Goal: Transaction & Acquisition: Purchase product/service

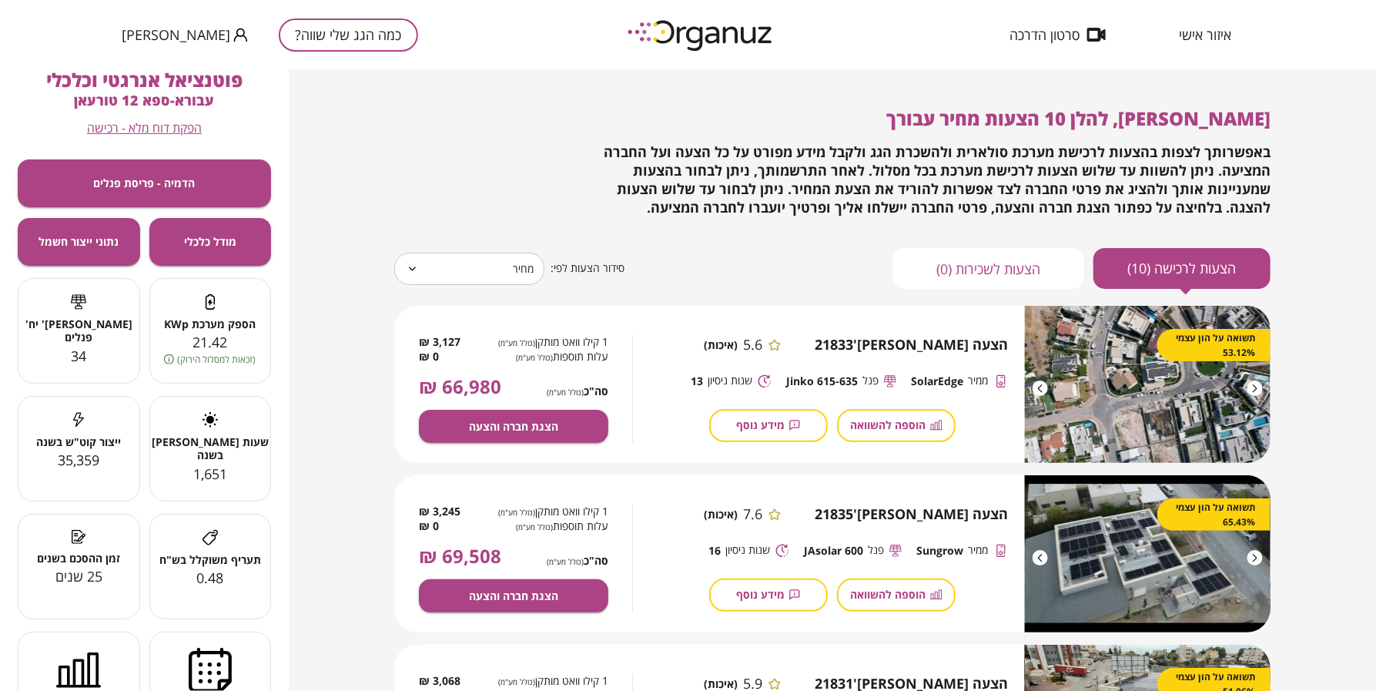
drag, startPoint x: 1200, startPoint y: 39, endPoint x: 1192, endPoint y: 39, distance: 8.5
click at [1200, 39] on span "איזור אישי" at bounding box center [1205, 34] width 52 height 15
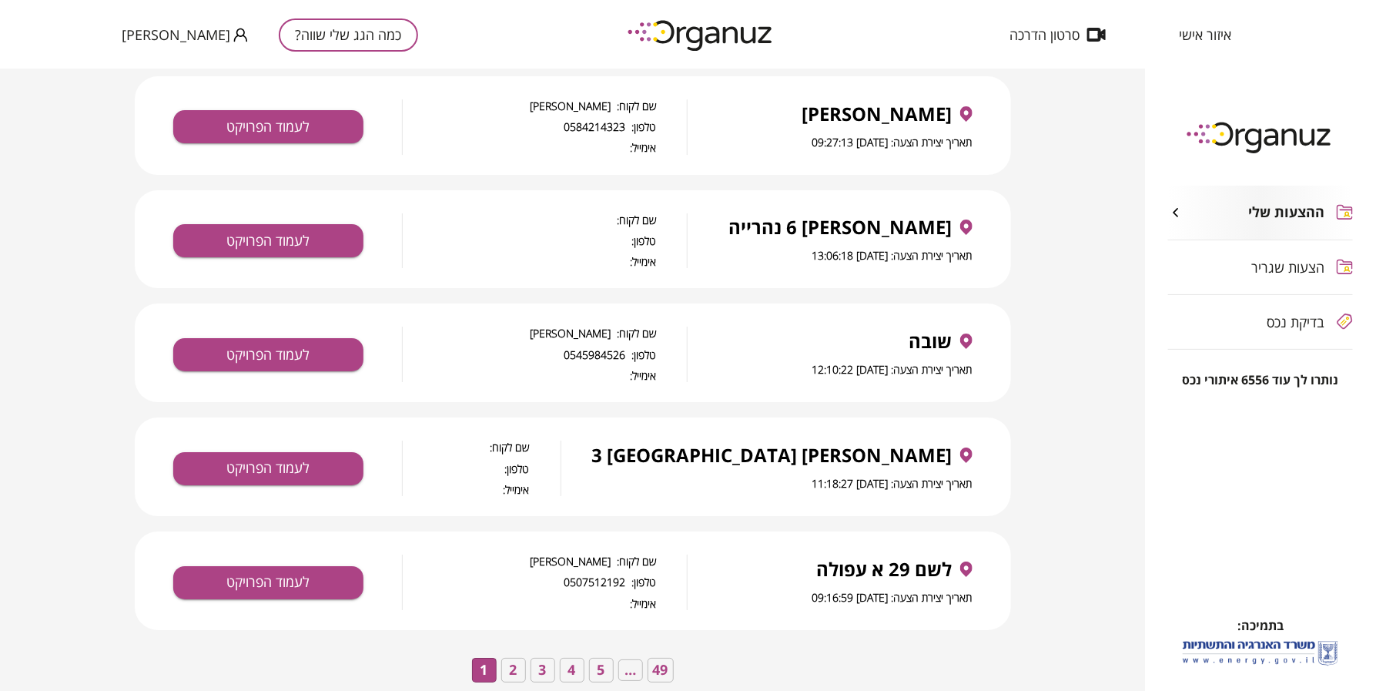
scroll to position [2459, 0]
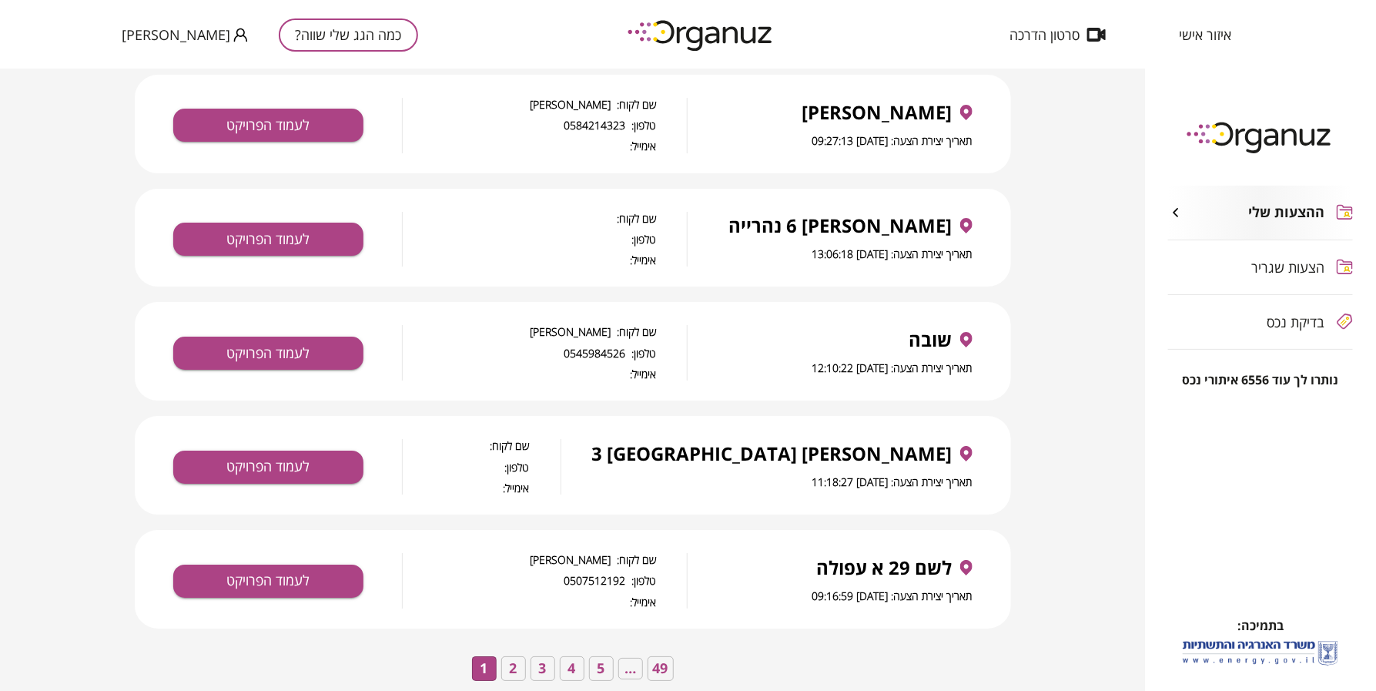
click at [552, 656] on button "3" at bounding box center [543, 668] width 25 height 25
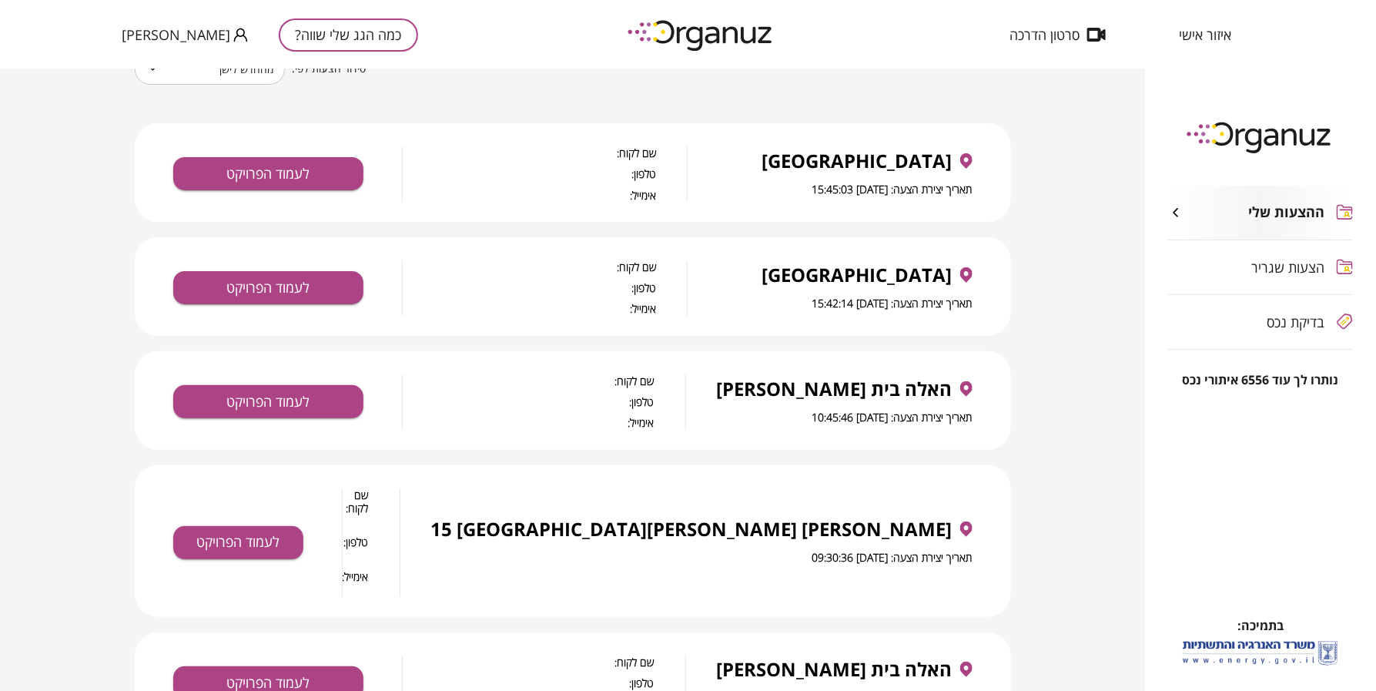
scroll to position [96, 0]
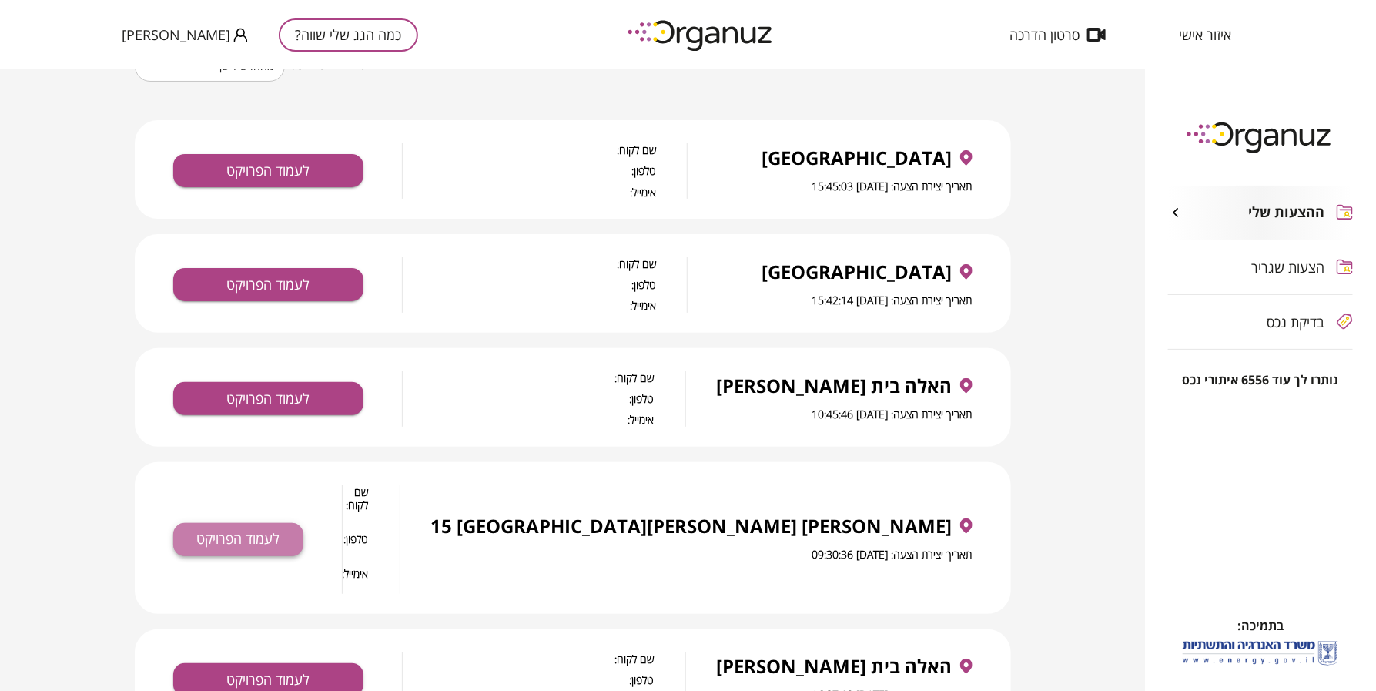
click at [174, 523] on button "לעמוד הפרויקט" at bounding box center [238, 539] width 130 height 33
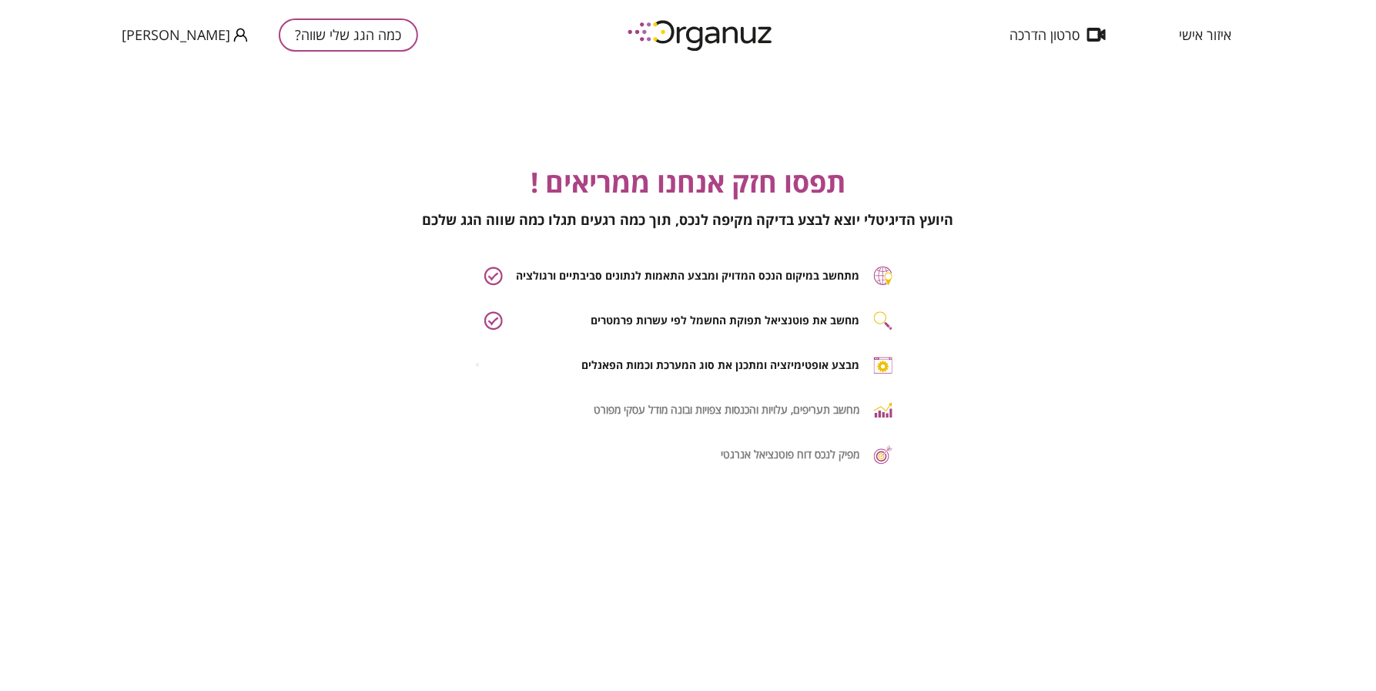
scroll to position [0, 1]
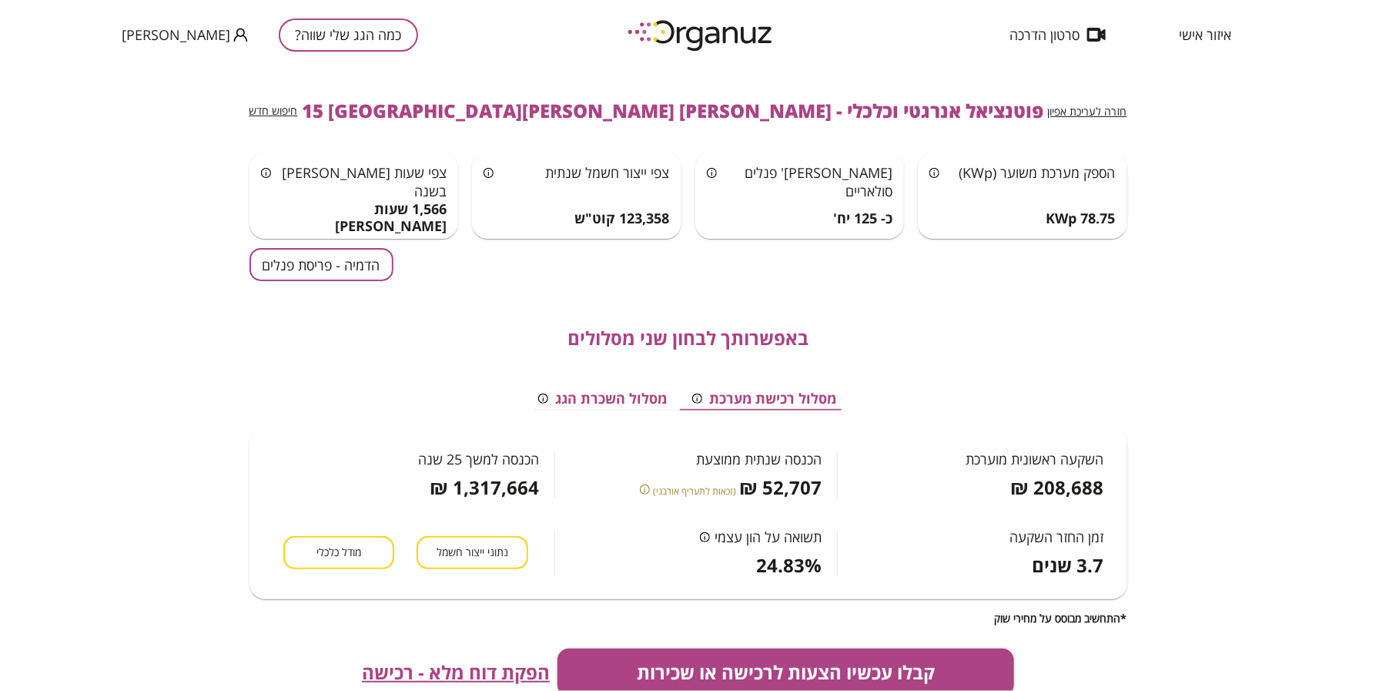
click at [280, 236] on div "צפי שעות [PERSON_NAME] בשנה 1,566 שעות [PERSON_NAME]" at bounding box center [355, 196] width 210 height 86
click at [287, 259] on button "הדמיה - פריסת פנלים" at bounding box center [322, 264] width 144 height 33
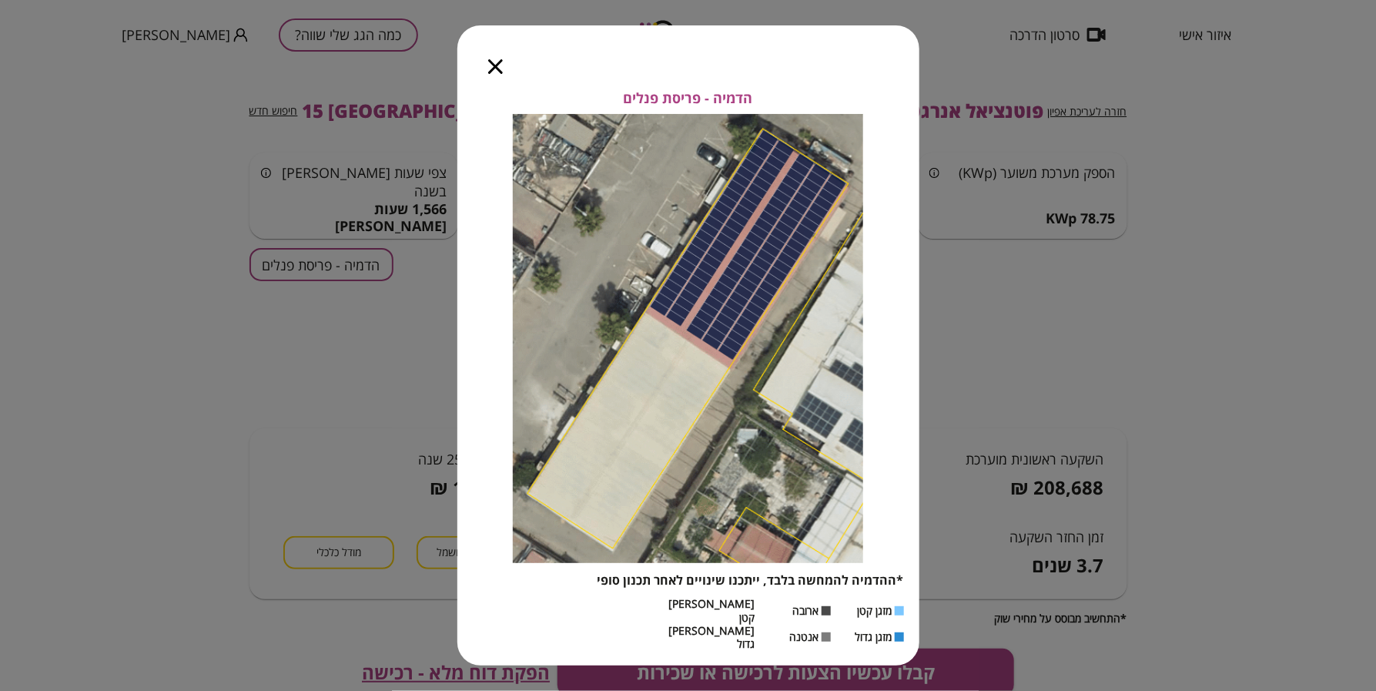
click at [491, 74] on icon "button" at bounding box center [495, 66] width 15 height 15
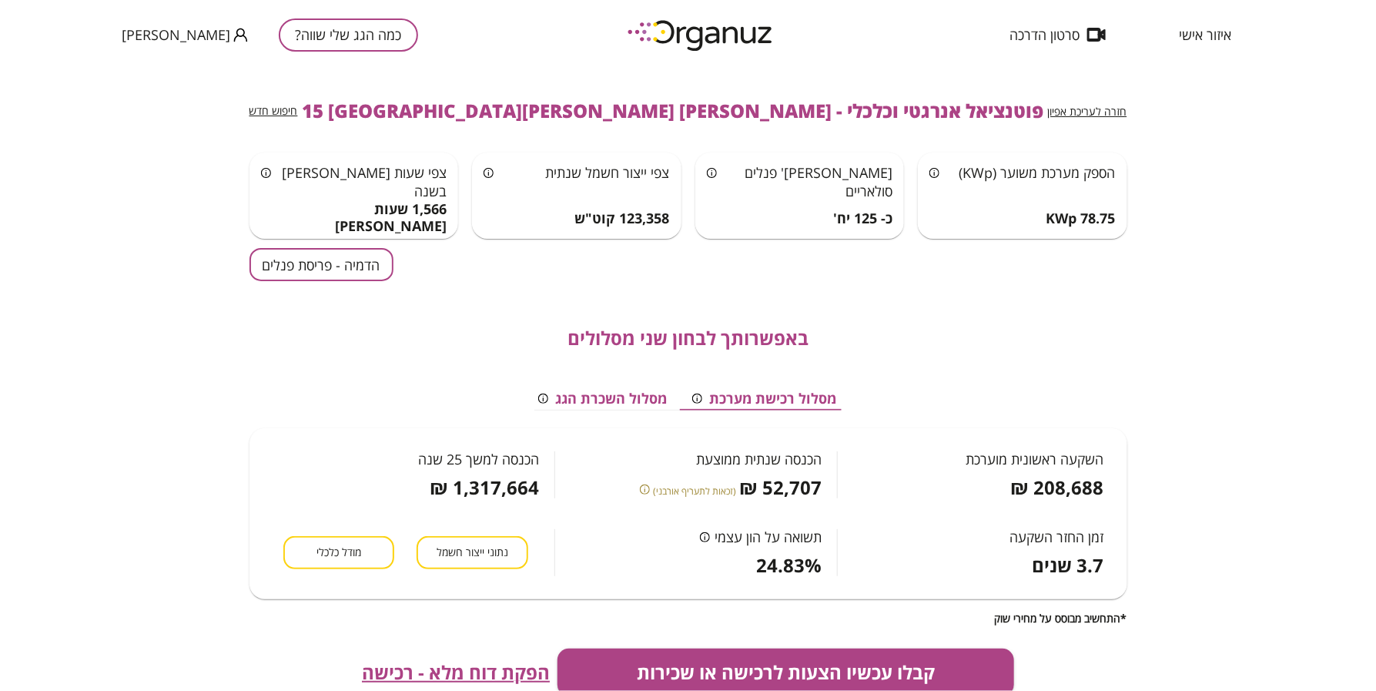
click at [511, 670] on span "הפקת דוח מלא - רכישה" at bounding box center [456, 673] width 188 height 22
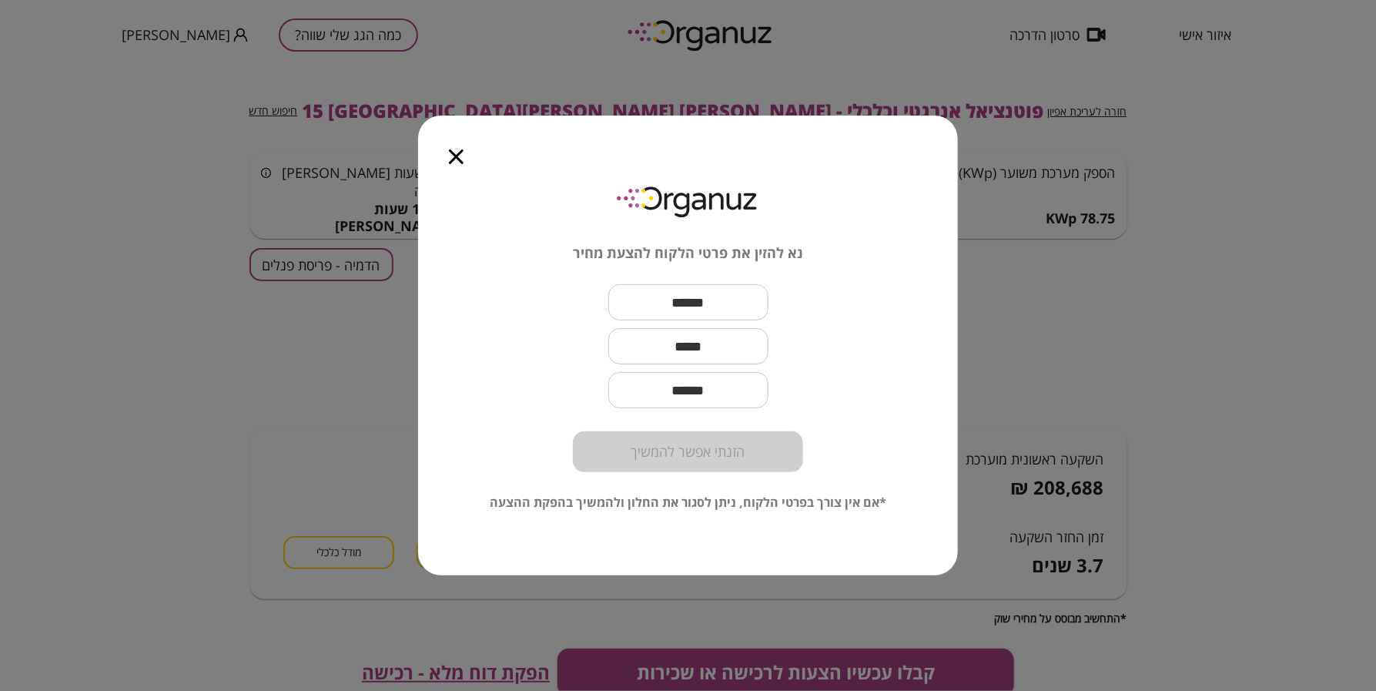
click at [693, 313] on input "text" at bounding box center [689, 302] width 160 height 45
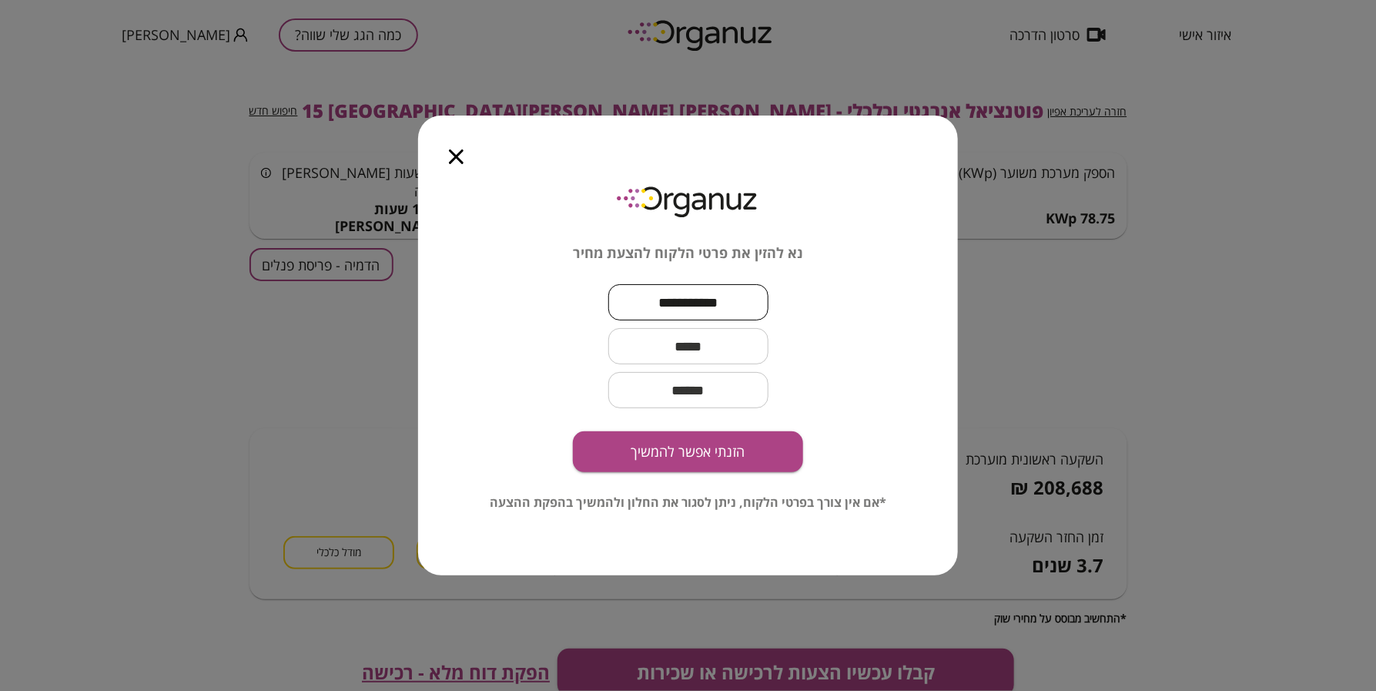
type input "**********"
click at [220, 131] on div "**********" at bounding box center [688, 345] width 1376 height 691
